Goal: Transaction & Acquisition: Purchase product/service

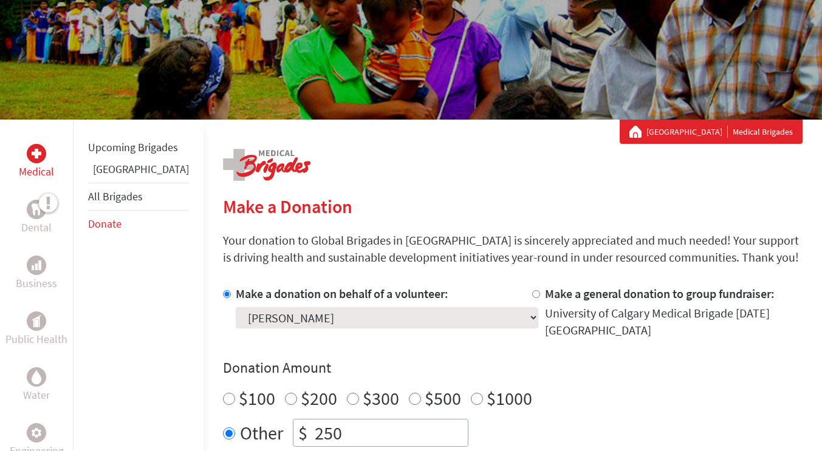
scroll to position [107, 0]
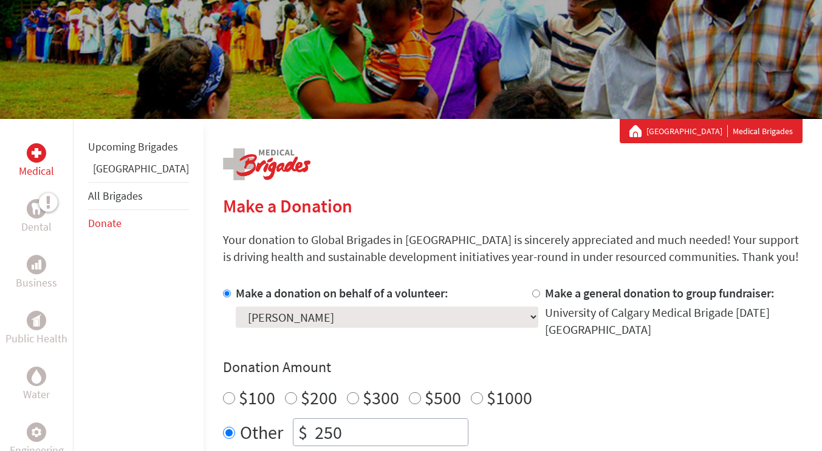
click at [107, 176] on link "[GEOGRAPHIC_DATA]" at bounding box center [141, 169] width 96 height 14
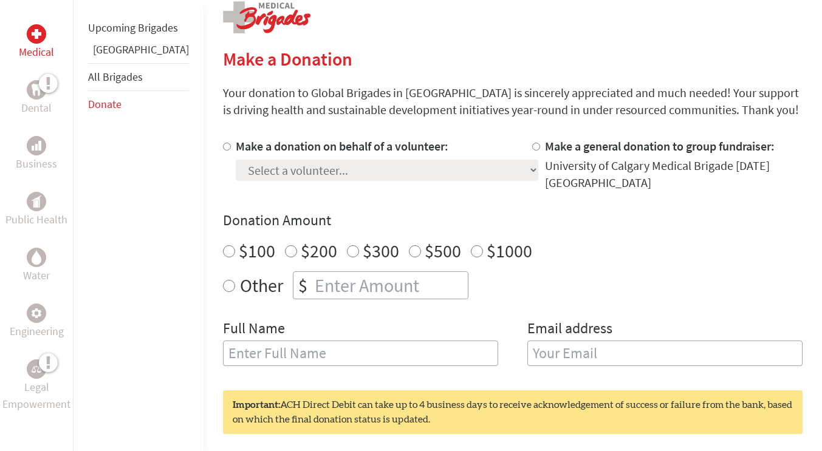
scroll to position [254, 0]
click at [223, 246] on input "$100" at bounding box center [229, 252] width 12 height 12
radio input "true"
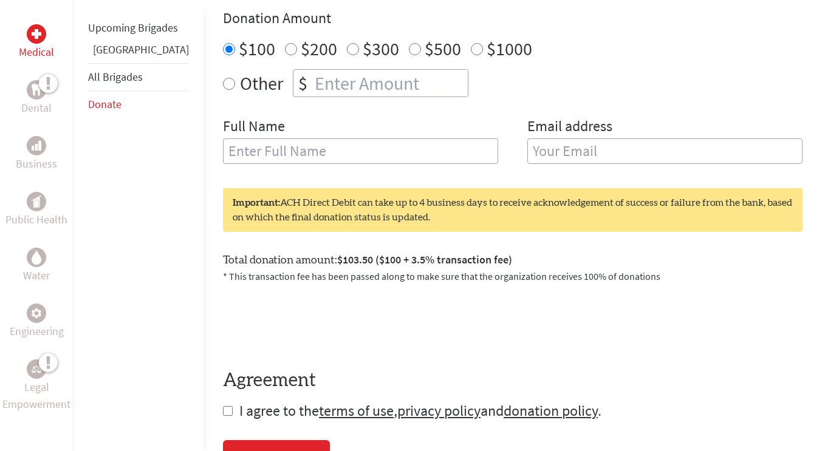
scroll to position [461, 0]
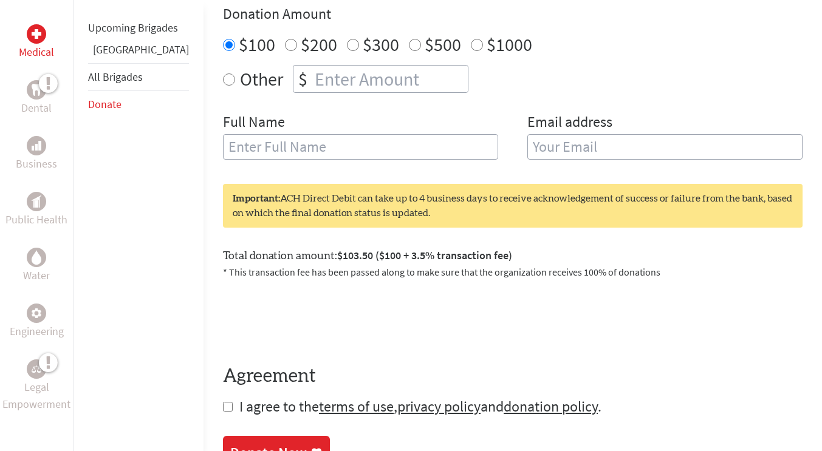
click at [527, 134] on input "email" at bounding box center [664, 147] width 275 height 26
type input "mia.maric@ucalgary.ca"
click at [270, 137] on input "text" at bounding box center [360, 147] width 275 height 26
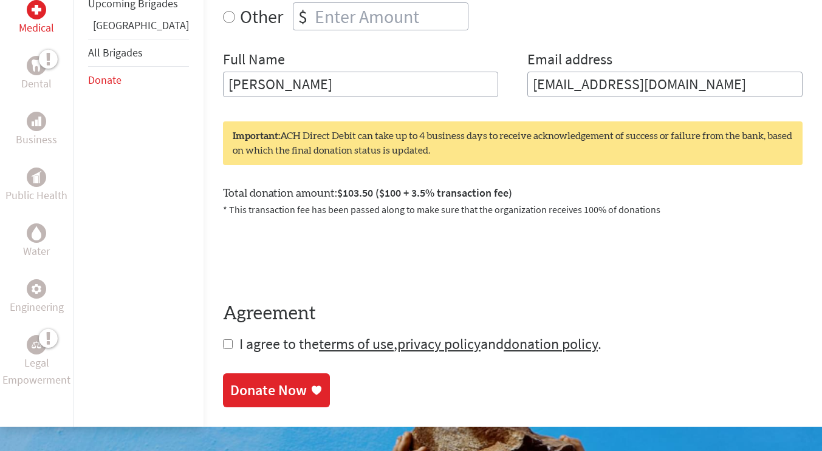
scroll to position [565, 0]
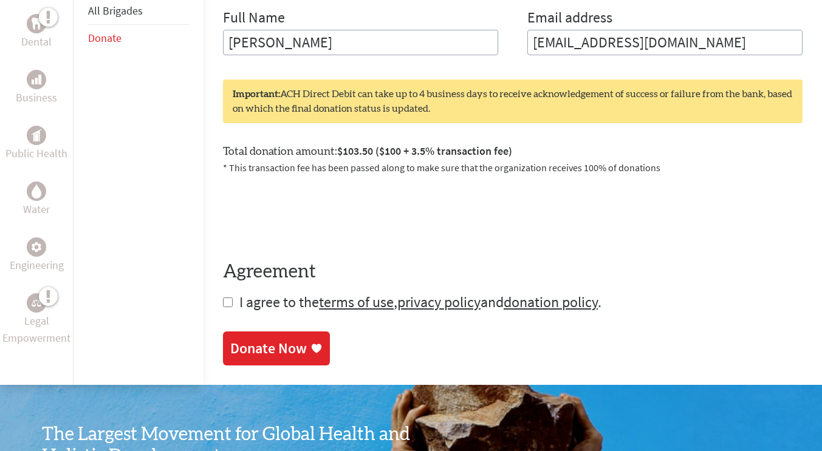
type input "[PERSON_NAME]"
click at [223, 293] on section "Make a Donation Your donation to Global Brigades in Canada is sincerely appreci…" at bounding box center [512, 51] width 579 height 629
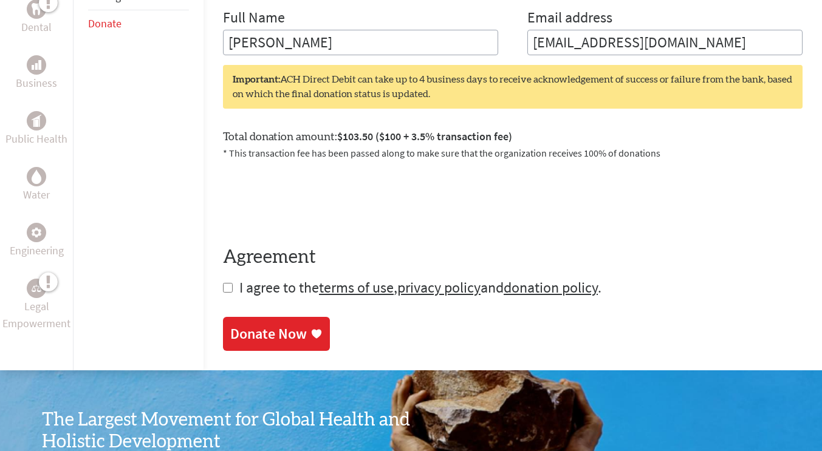
click at [223, 283] on input "checkbox" at bounding box center [228, 288] width 10 height 10
checkbox input "true"
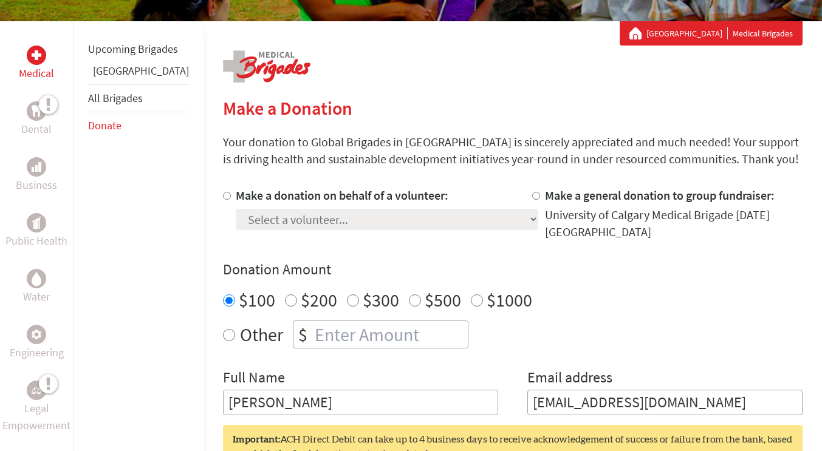
scroll to position [205, 0]
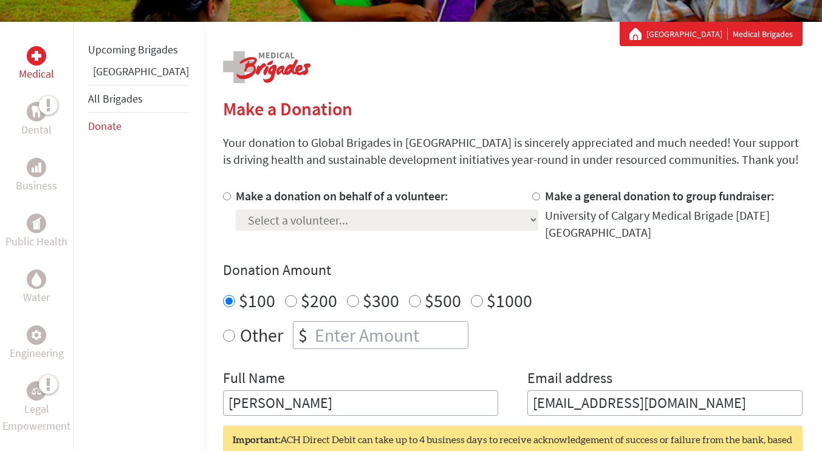
click at [223, 197] on input "Make a donation on behalf of a volunteer:" at bounding box center [227, 197] width 8 height 8
radio input "true"
click at [257, 224] on select "Select a volunteer... Abbey McDonnell Agraj Paudel Ailish McRae Ana Mandic Brya…" at bounding box center [387, 220] width 302 height 21
select select "FF3840FB-9FAC-11F0-9E6E-42010A400005"
click at [236, 210] on select "Select a volunteer... Abbey McDonnell Agraj Paudel Ailish McRae Ana Mandic Brya…" at bounding box center [387, 220] width 302 height 21
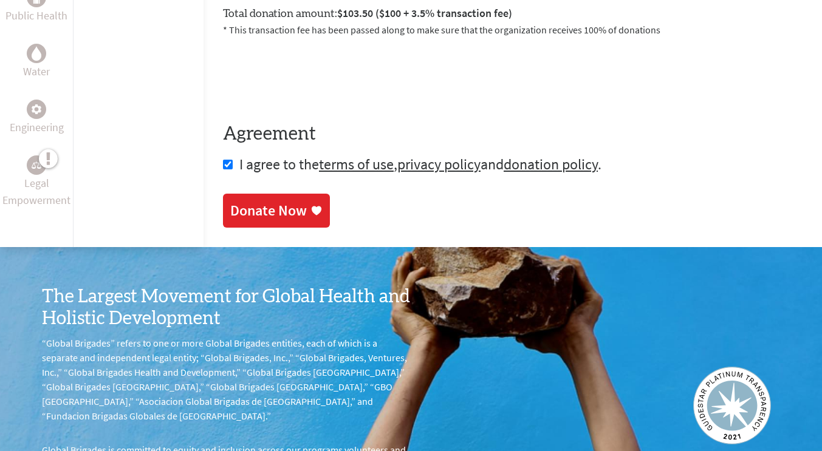
scroll to position [692, 0]
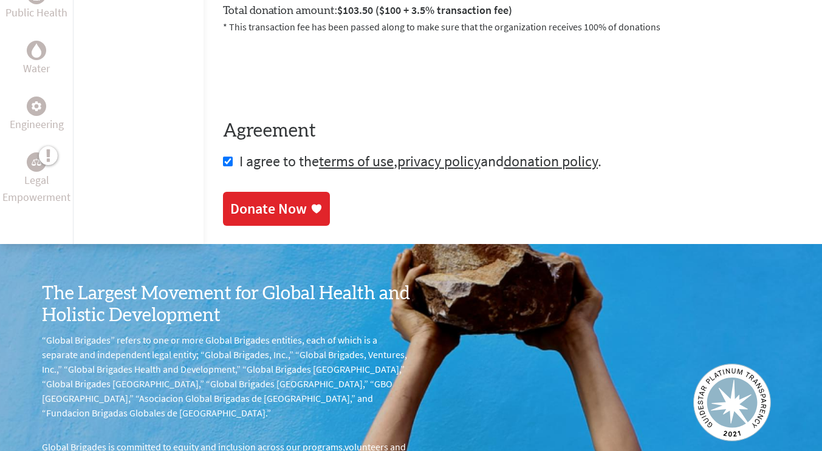
click at [258, 200] on div "Donate Now" at bounding box center [268, 208] width 77 height 19
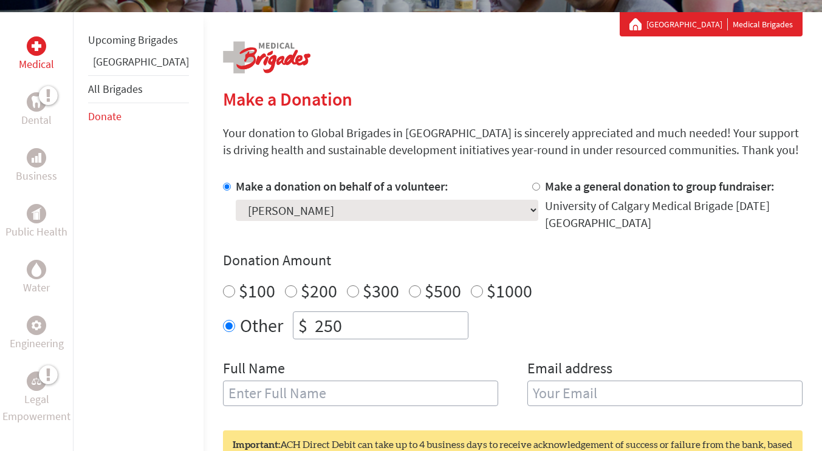
click at [112, 69] on link "[GEOGRAPHIC_DATA]" at bounding box center [141, 62] width 96 height 14
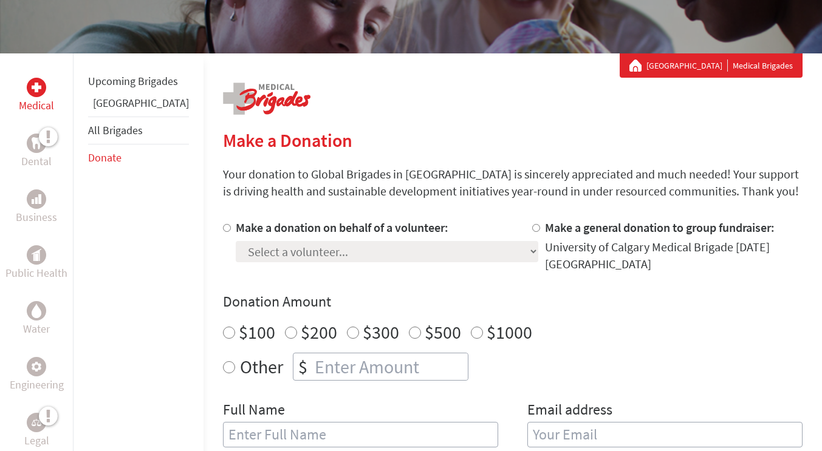
drag, startPoint x: 263, startPoint y: 250, endPoint x: 195, endPoint y: 228, distance: 71.4
click at [223, 228] on div at bounding box center [229, 245] width 13 height 53
click at [223, 229] on input "Make a donation on behalf of a volunteer:" at bounding box center [227, 228] width 8 height 8
radio input "true"
click at [331, 254] on select "Select a volunteer... Abbey McDonnell Agraj Paudel Ailish McRae Ana Mandic Brya…" at bounding box center [387, 251] width 302 height 21
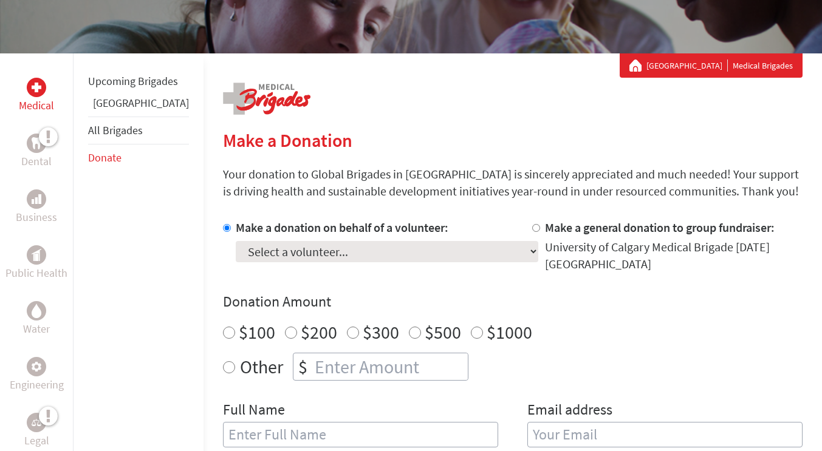
select select "FF3840FB-9FAC-11F0-9E6E-42010A400005"
click at [236, 241] on select "Select a volunteer... Abbey McDonnell Agraj Paudel Ailish McRae Ana Mandic Brya…" at bounding box center [387, 251] width 302 height 21
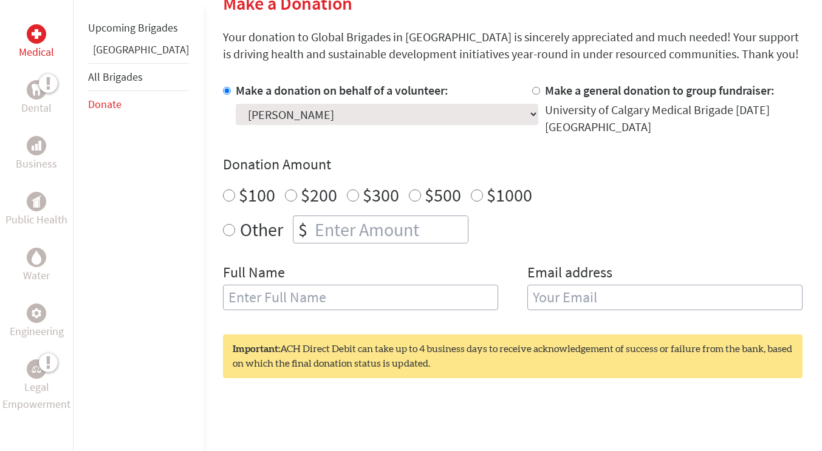
scroll to position [311, 0]
click at [223, 189] on input "$100" at bounding box center [229, 195] width 12 height 12
radio input "true"
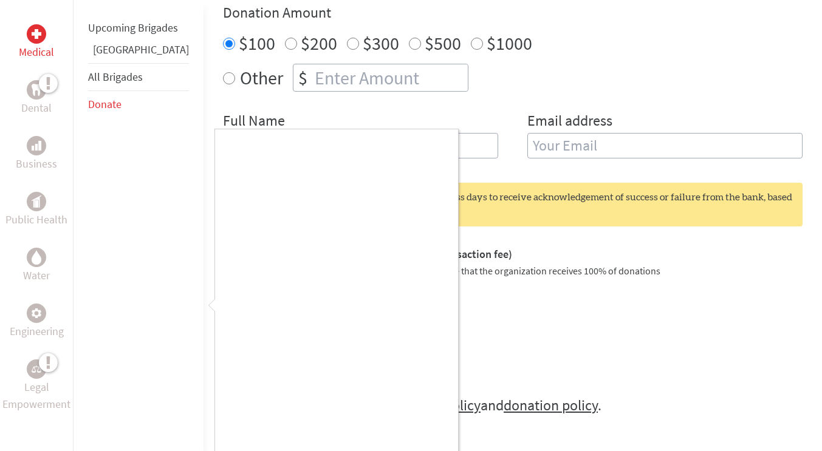
scroll to position [553, 0]
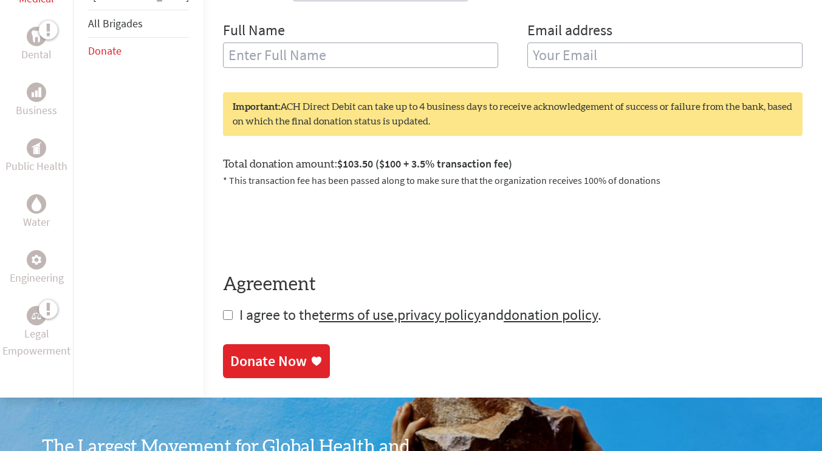
click at [223, 310] on input "checkbox" at bounding box center [228, 315] width 10 height 10
checkbox input "true"
click at [230, 355] on div "Donate Now" at bounding box center [268, 362] width 77 height 19
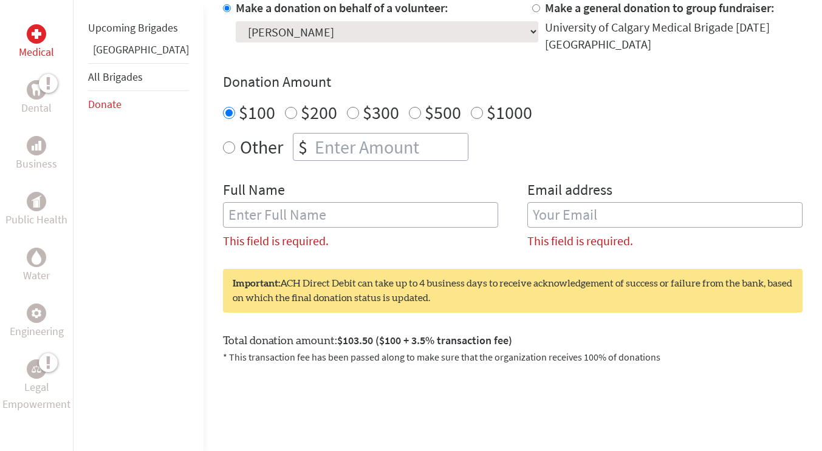
scroll to position [392, 0]
click at [253, 210] on input "text" at bounding box center [360, 216] width 275 height 26
type input "[PERSON_NAME]"
click at [527, 203] on input "email" at bounding box center [664, 216] width 275 height 26
type input "mia.maric@ucalgary.ca"
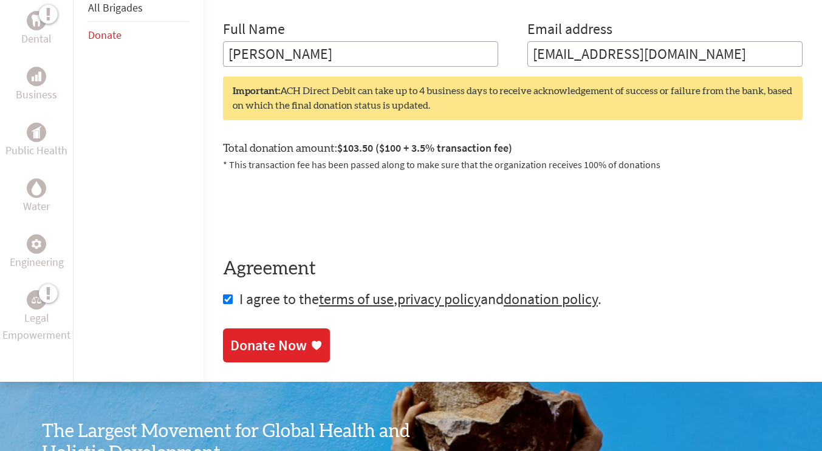
scroll to position [538, 0]
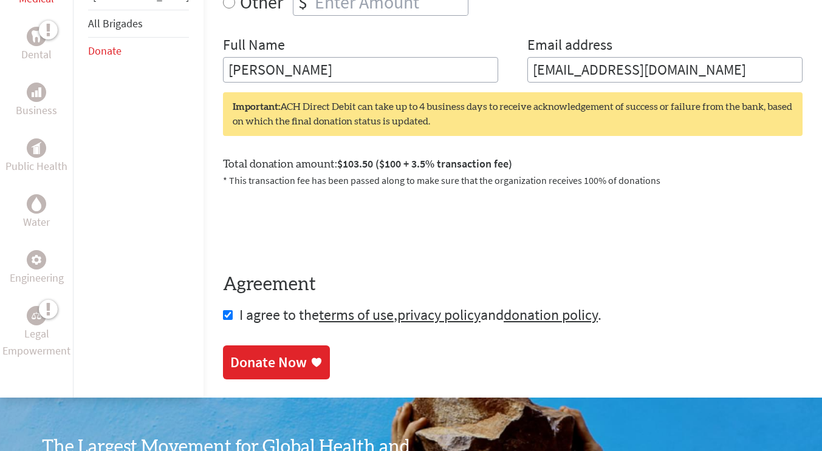
click at [230, 353] on div "Donate Now" at bounding box center [268, 362] width 77 height 19
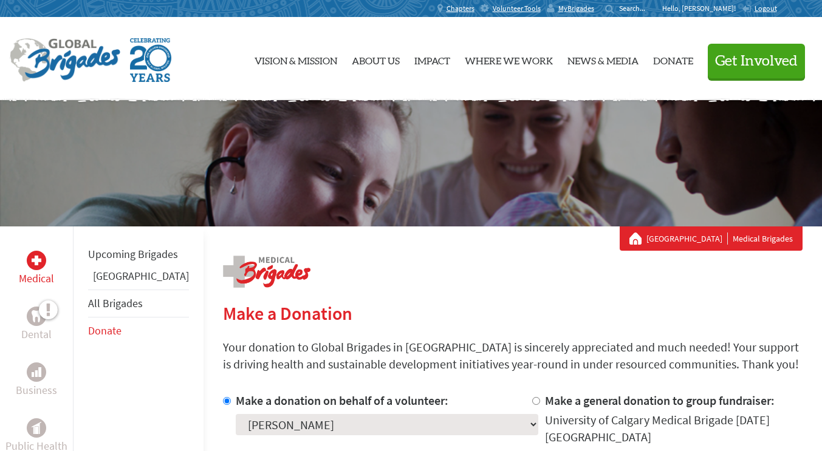
scroll to position [15, 0]
